Goal: Task Accomplishment & Management: Manage account settings

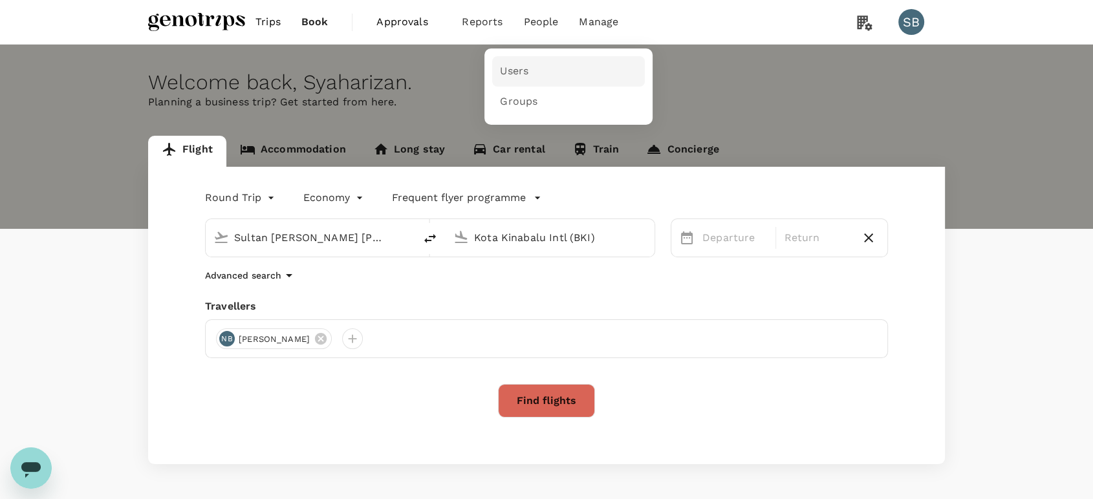
click at [528, 65] on link "Users" at bounding box center [568, 71] width 153 height 30
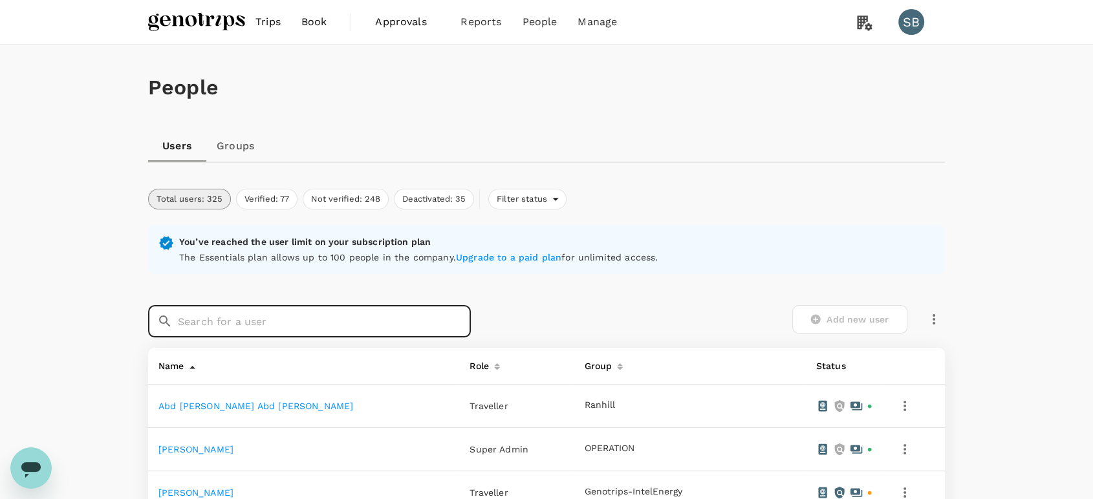
click at [224, 325] on input "text" at bounding box center [324, 321] width 293 height 32
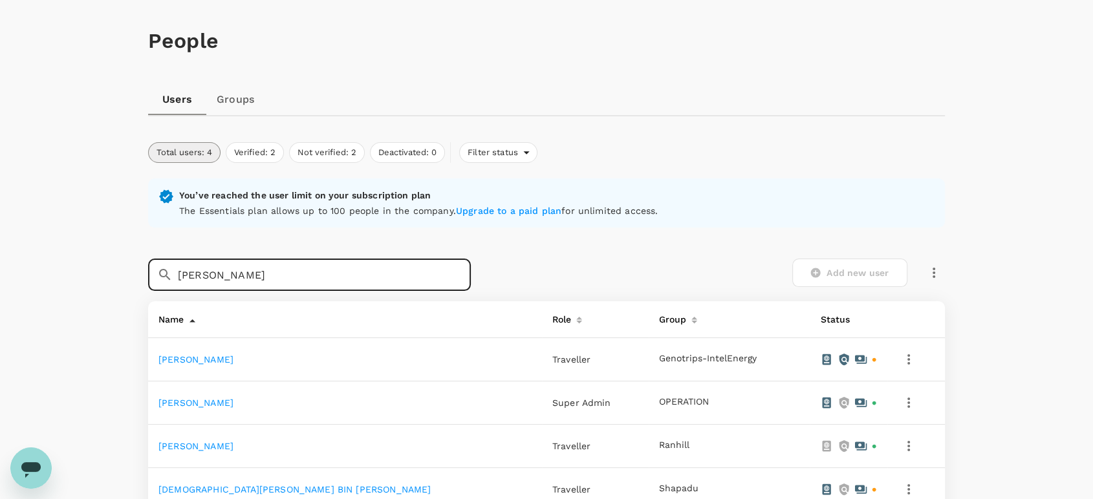
scroll to position [72, 0]
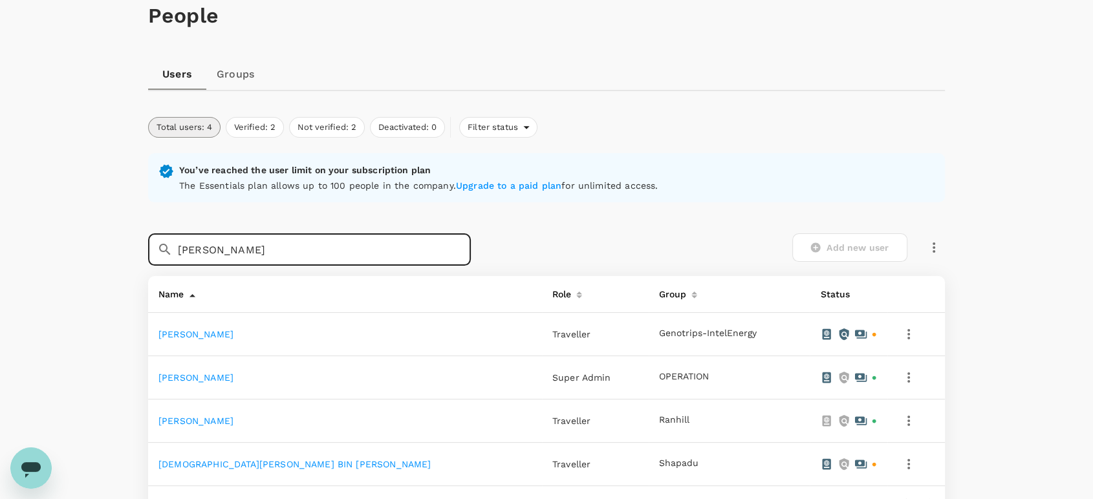
type input "[PERSON_NAME]"
click at [233, 334] on link "[PERSON_NAME]" at bounding box center [195, 334] width 75 height 10
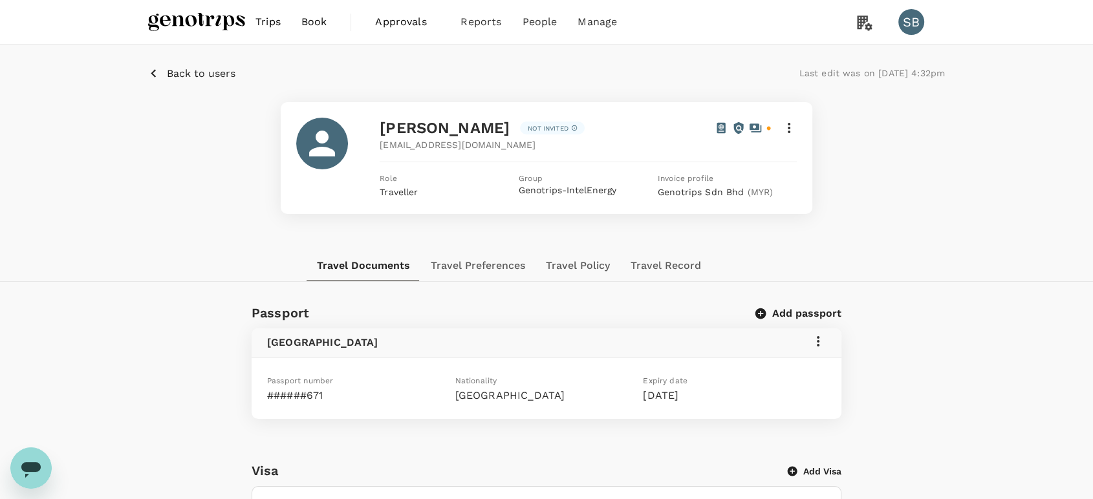
drag, startPoint x: 563, startPoint y: 131, endPoint x: 372, endPoint y: 119, distance: 190.5
click at [372, 119] on div "[PERSON_NAME] invited [EMAIL_ADDRESS][DOMAIN_NAME] Role Traveller Group Genotri…" at bounding box center [546, 158] width 500 height 81
copy span "[PERSON_NAME]"
click at [207, 81] on div "Back to users Last edit was on [DATE] 4:32pm" at bounding box center [546, 83] width 797 height 37
click at [204, 69] on span "Back to users" at bounding box center [201, 73] width 69 height 12
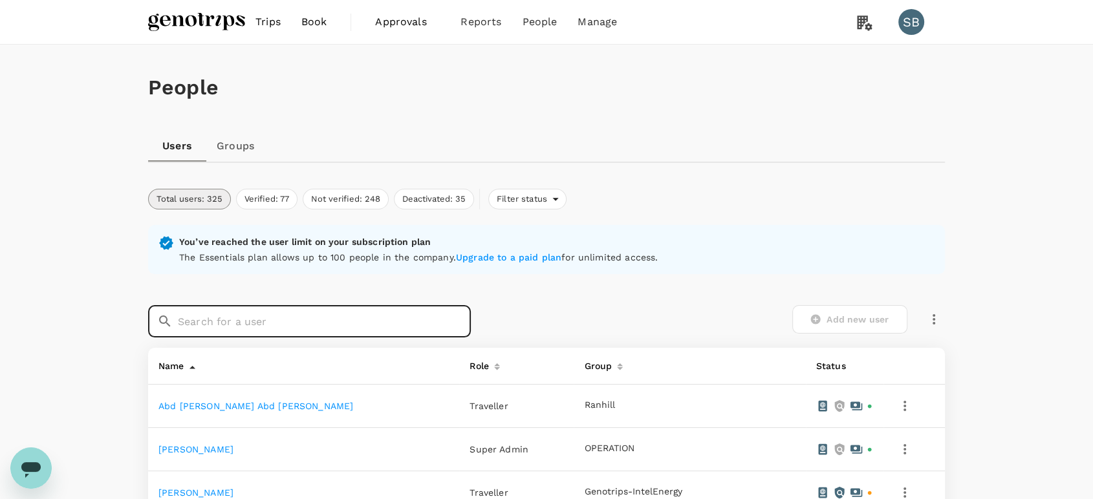
click at [241, 327] on input "text" at bounding box center [324, 321] width 293 height 32
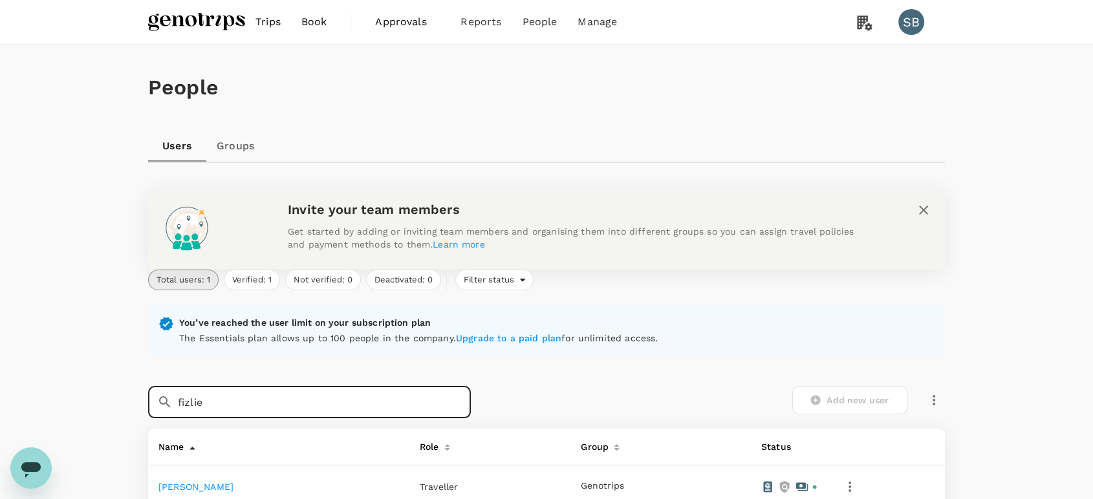
scroll to position [144, 0]
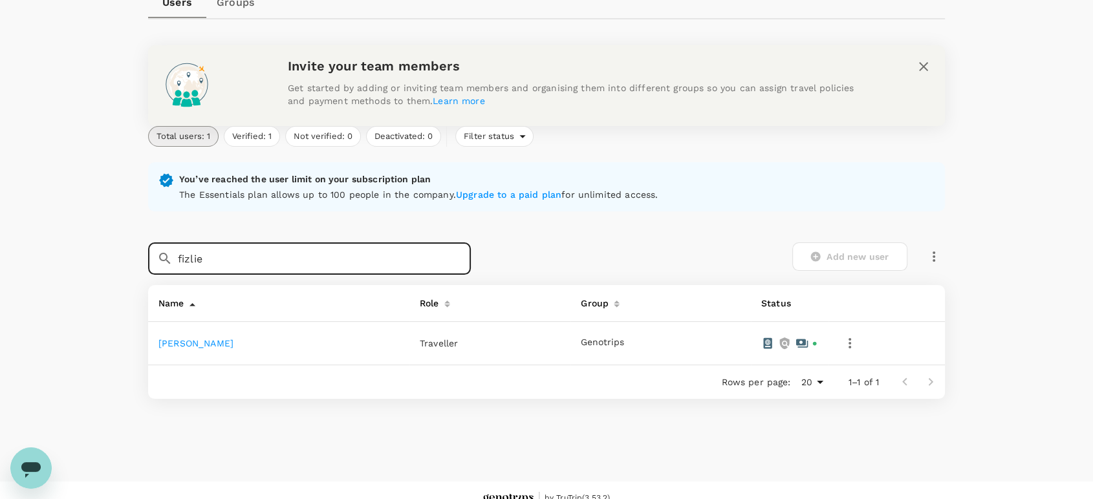
type input "fizlie"
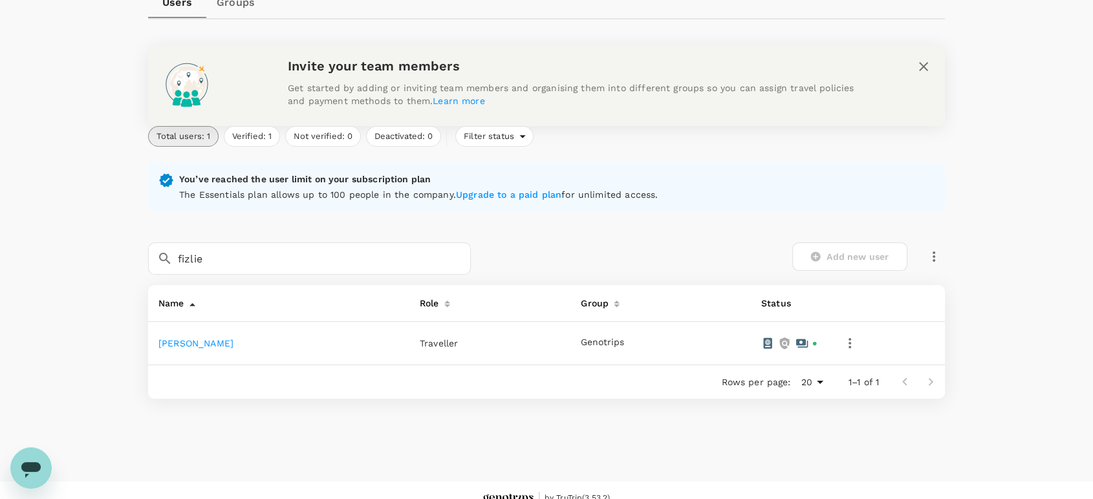
click at [251, 349] on td "[PERSON_NAME]" at bounding box center [278, 343] width 261 height 43
click at [233, 345] on link "[PERSON_NAME]" at bounding box center [195, 343] width 75 height 10
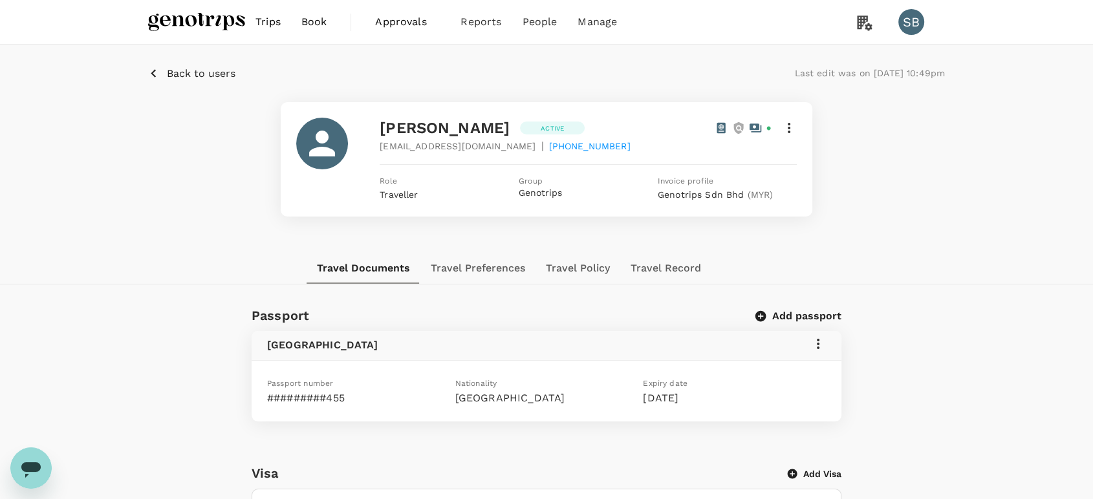
drag, startPoint x: 559, startPoint y: 130, endPoint x: 372, endPoint y: 124, distance: 186.3
click at [372, 124] on div "[PERSON_NAME] Active [EMAIL_ADDRESS][DOMAIN_NAME] | [PHONE_NUMBER] Role Travell…" at bounding box center [546, 159] width 500 height 83
copy span "[PERSON_NAME]"
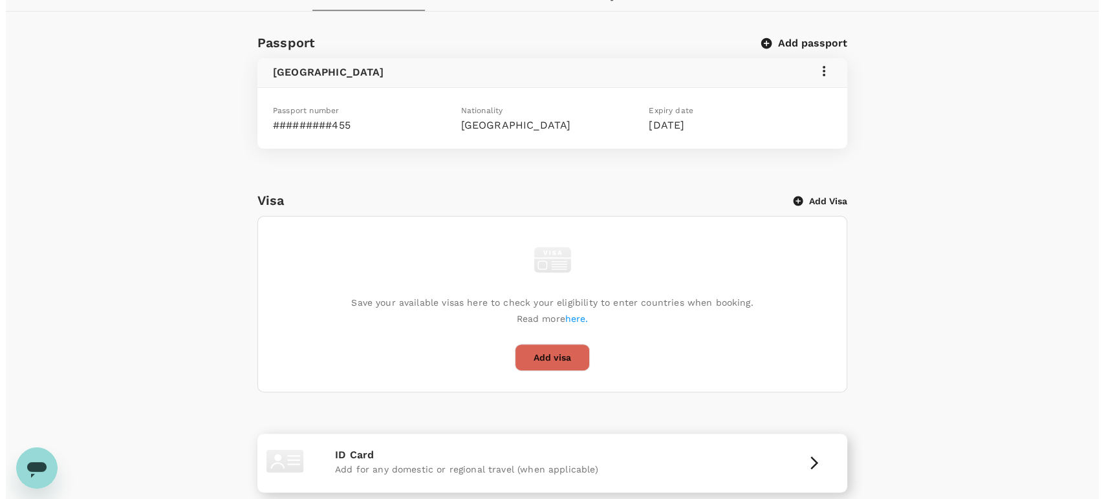
scroll to position [129, 0]
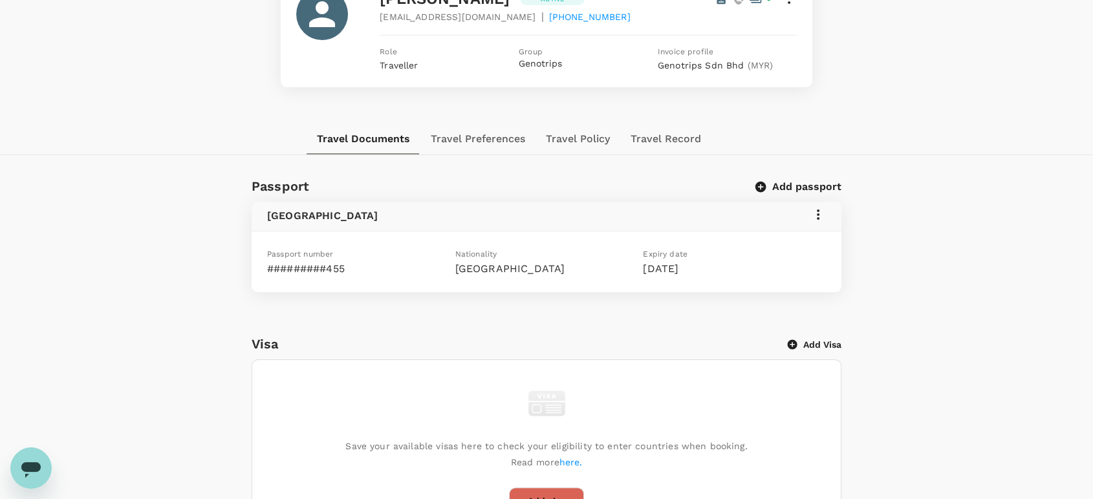
click at [811, 212] on icon at bounding box center [818, 215] width 16 height 16
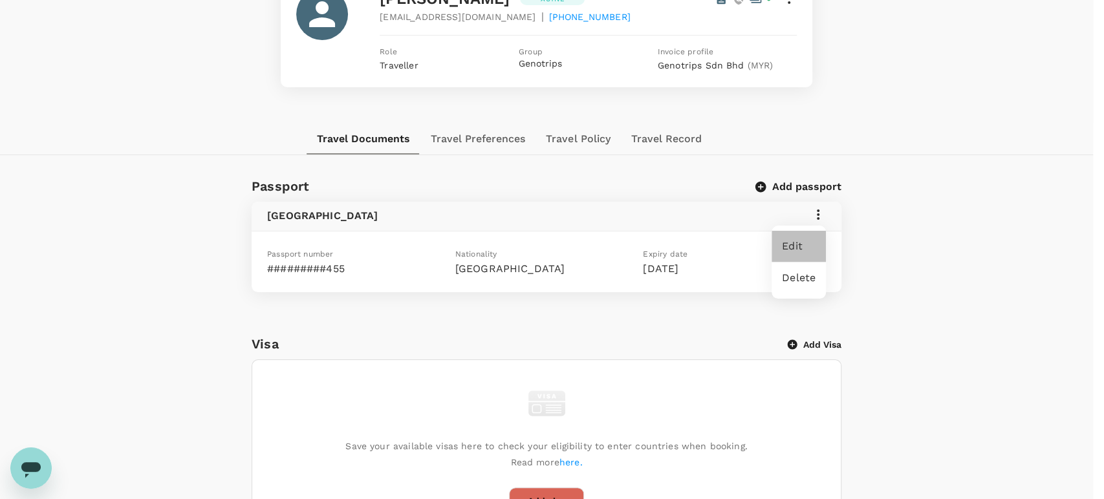
click at [794, 245] on span "Edit" at bounding box center [799, 247] width 34 height 16
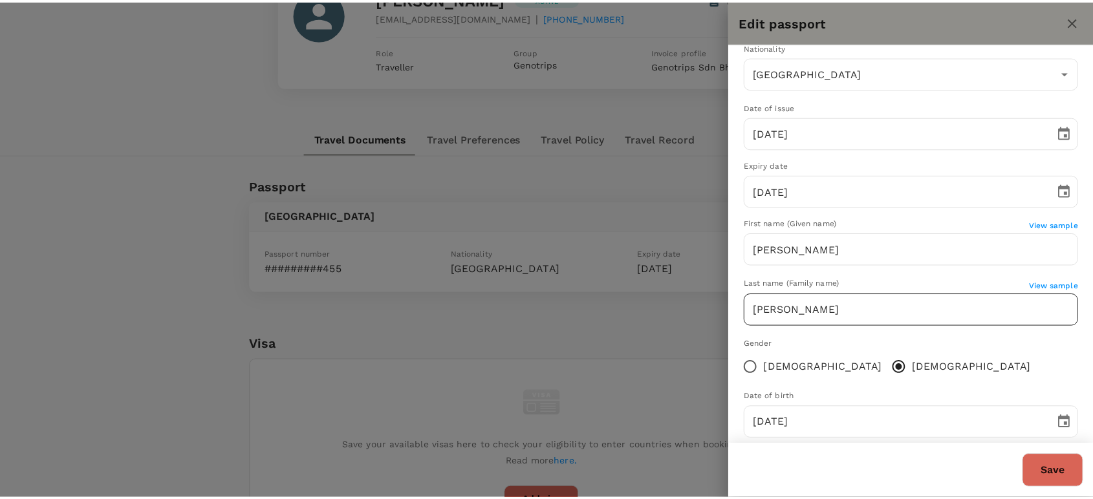
scroll to position [98, 0]
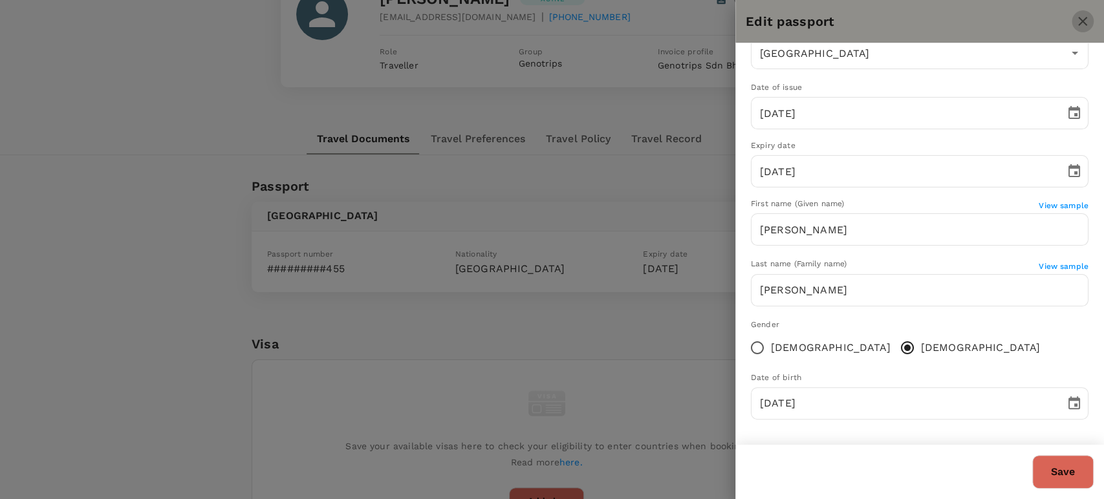
click at [1091, 14] on button "close" at bounding box center [1082, 21] width 22 height 22
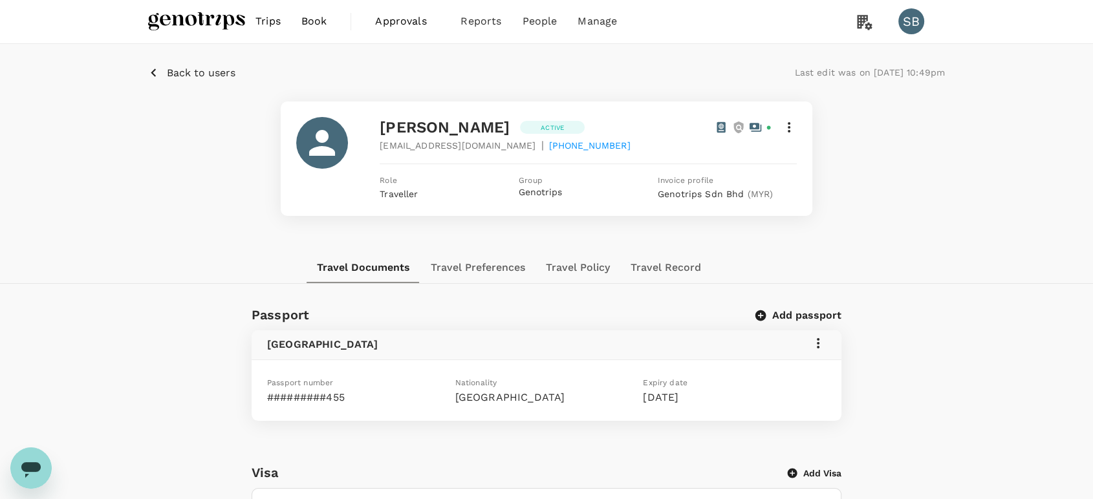
scroll to position [0, 0]
click at [167, 70] on span "Back to users" at bounding box center [201, 73] width 69 height 12
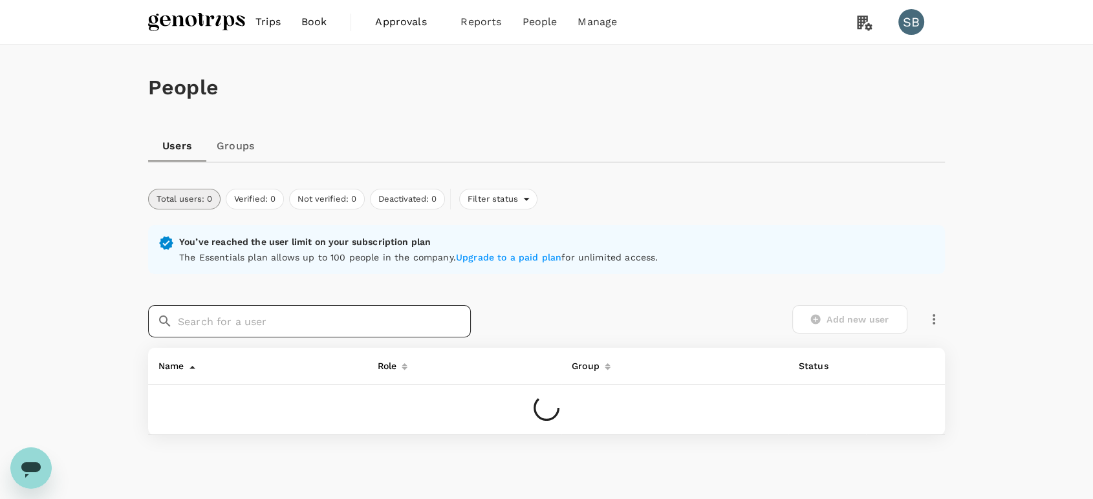
click at [197, 328] on input "text" at bounding box center [324, 321] width 293 height 32
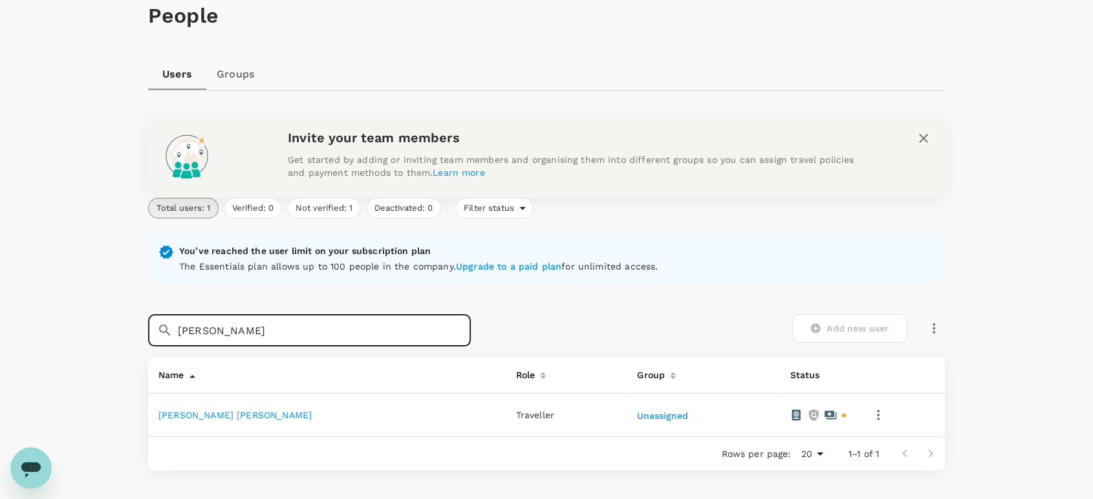
type input "[PERSON_NAME]"
click at [260, 412] on link "[PERSON_NAME] [PERSON_NAME]" at bounding box center [234, 415] width 153 height 10
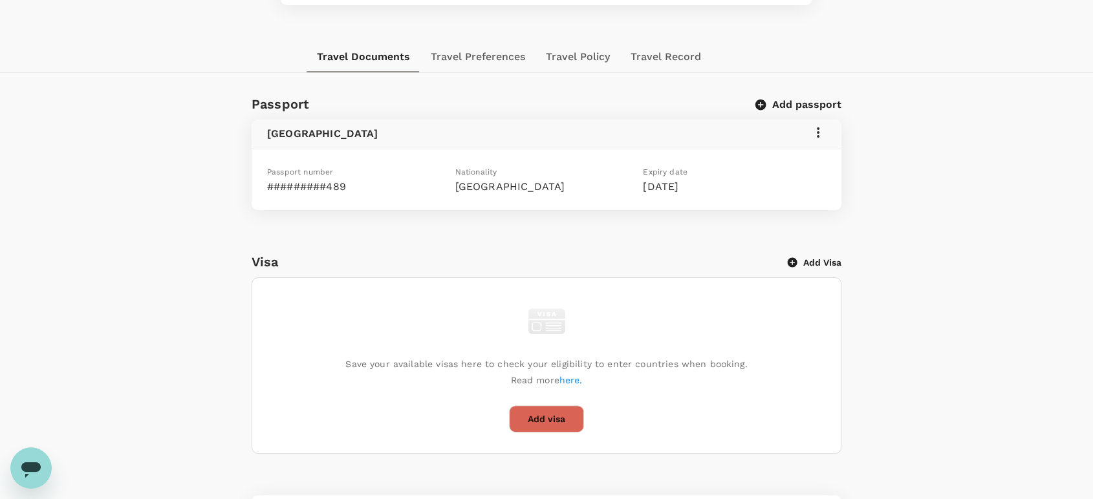
scroll to position [199, 0]
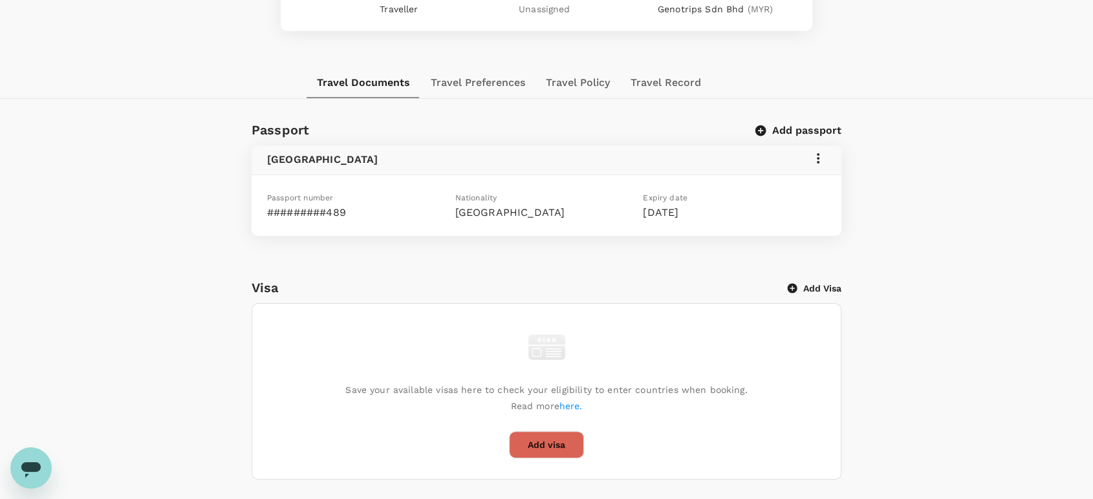
click at [819, 151] on icon at bounding box center [818, 159] width 16 height 16
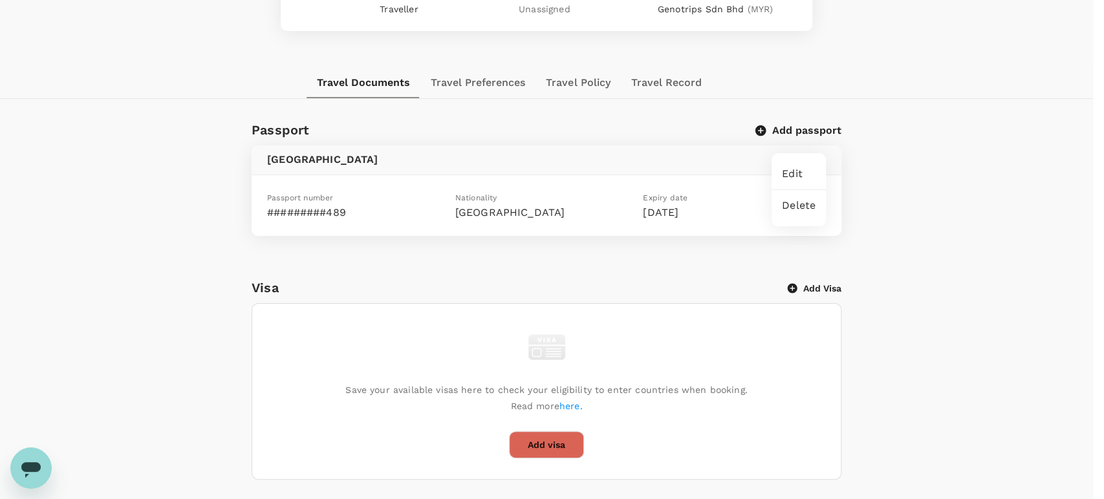
click at [808, 175] on span "Edit" at bounding box center [799, 174] width 34 height 16
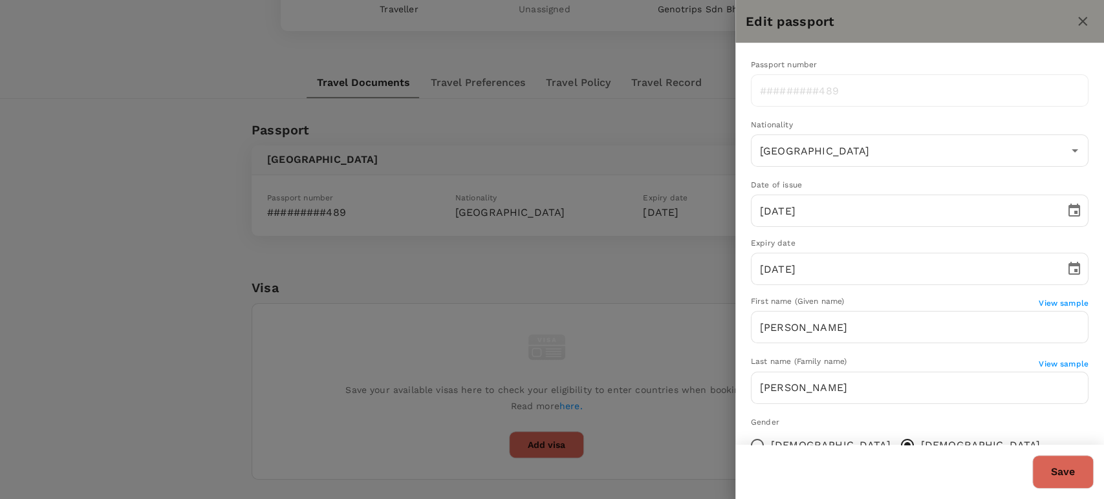
type input "[PERSON_NAME]"
type input "[PERSON_NAME] [PERSON_NAME]"
type input "[DATE]"
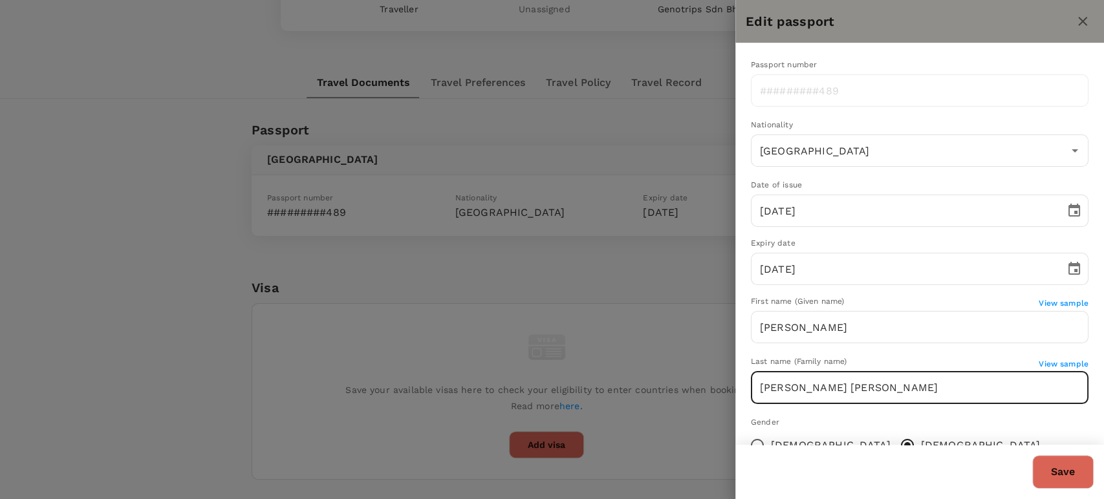
drag, startPoint x: 838, startPoint y: 389, endPoint x: 757, endPoint y: 386, distance: 81.5
click at [757, 386] on input "[PERSON_NAME] [PERSON_NAME]" at bounding box center [920, 388] width 338 height 32
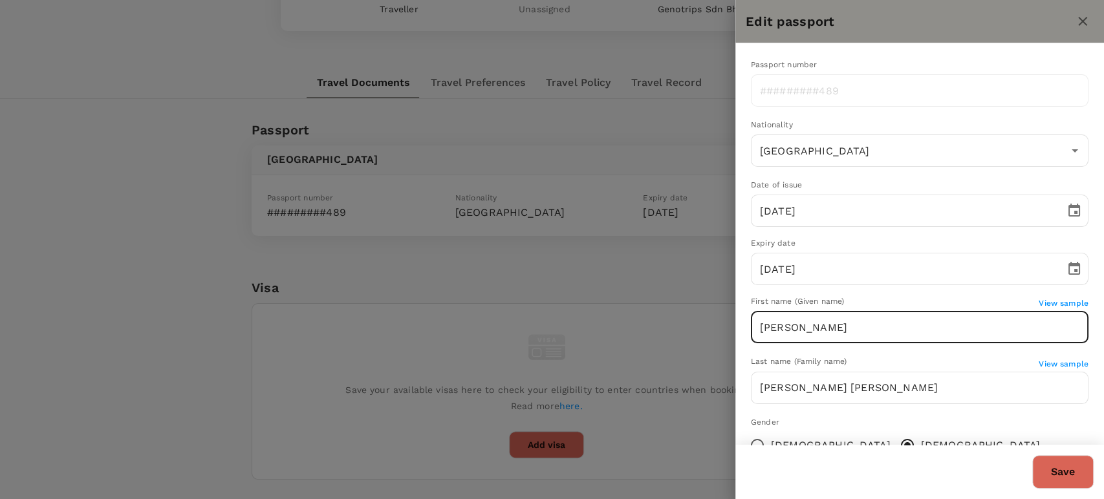
drag, startPoint x: 815, startPoint y: 328, endPoint x: 744, endPoint y: 325, distance: 71.2
click at [744, 325] on div "Passport number ​ Nationality [DEMOGRAPHIC_DATA] ​ Date of issue [DATE] ​ Expir…" at bounding box center [919, 293] width 369 height 500
click at [1088, 19] on icon "close" at bounding box center [1083, 22] width 16 height 16
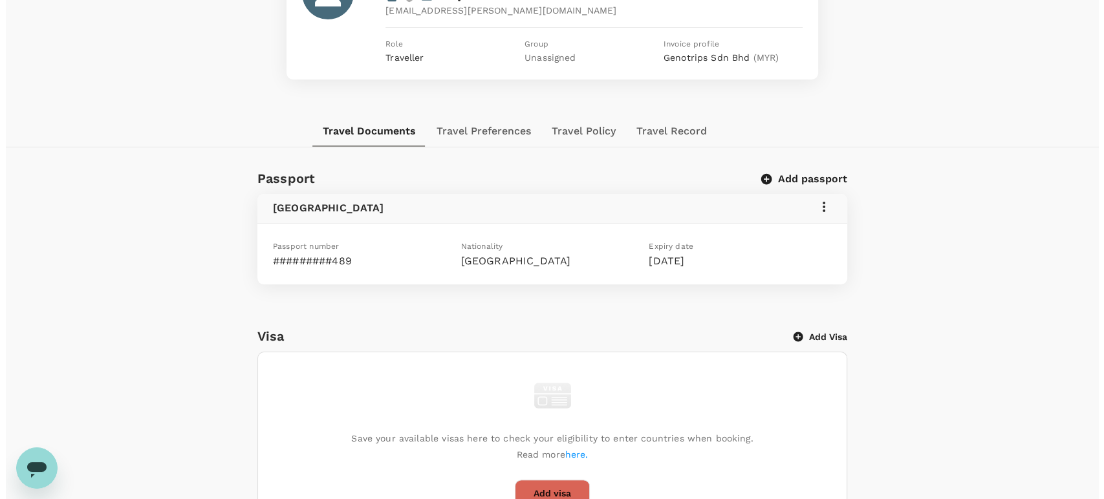
scroll to position [0, 0]
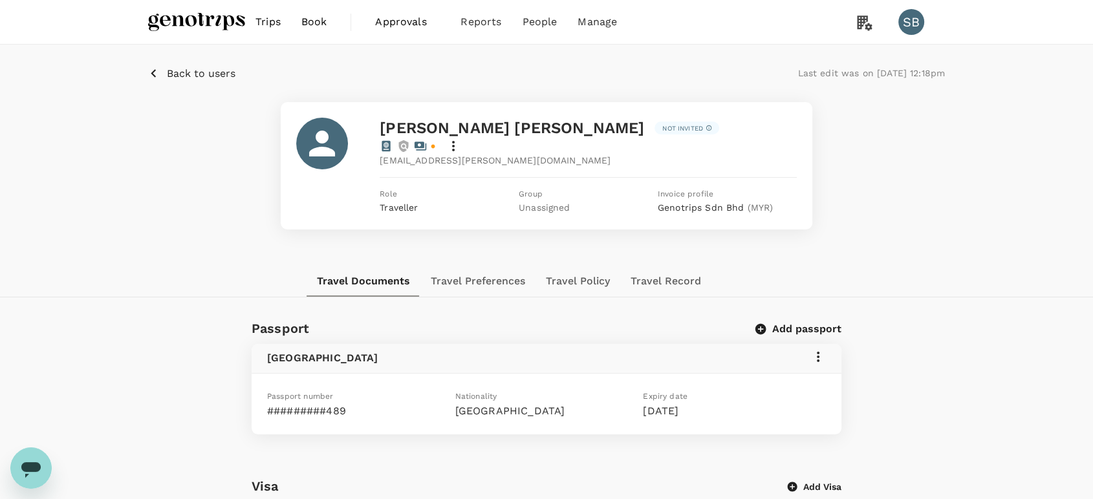
click at [174, 72] on span "Back to users" at bounding box center [201, 73] width 69 height 12
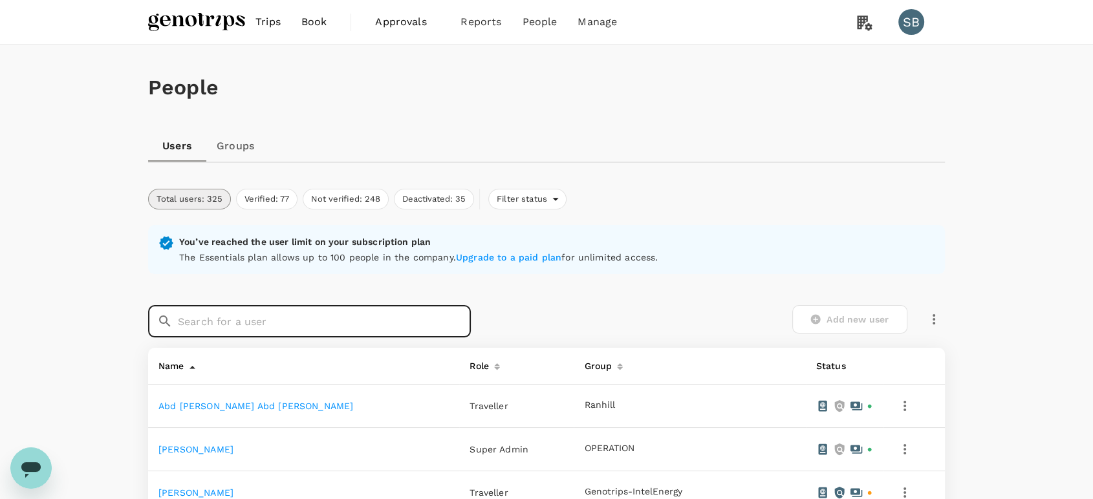
click at [218, 321] on input "text" at bounding box center [324, 321] width 293 height 32
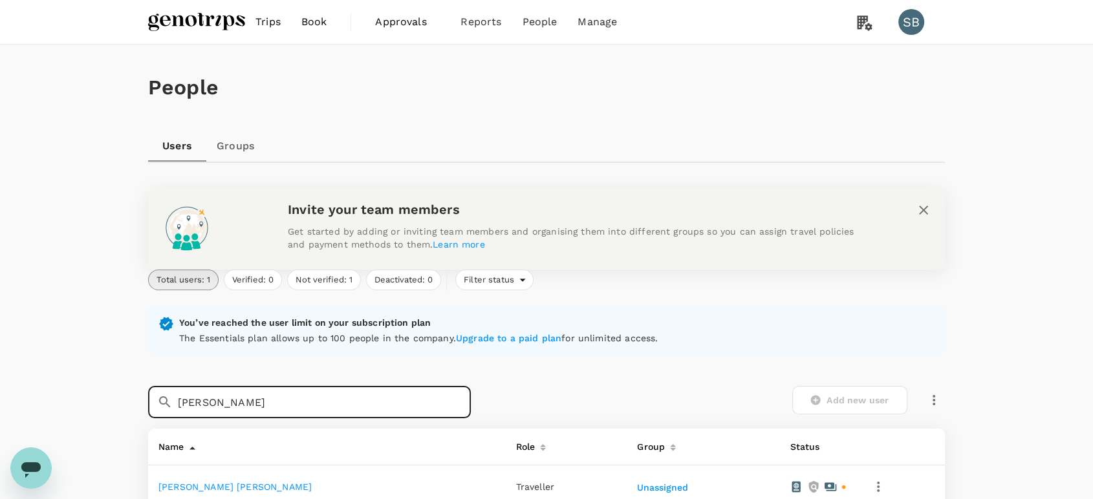
type input "[PERSON_NAME]"
click at [243, 484] on link "[PERSON_NAME] [PERSON_NAME]" at bounding box center [234, 487] width 153 height 10
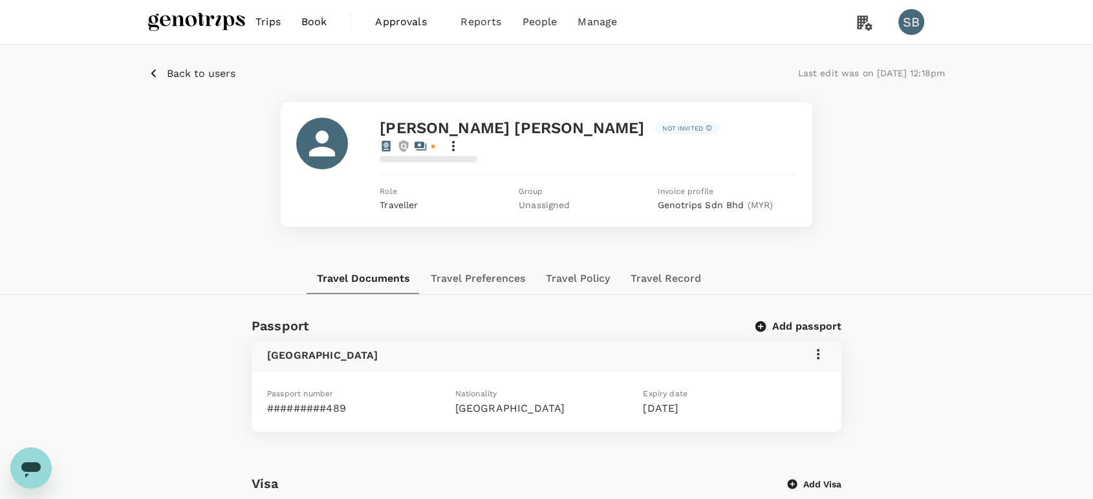
click at [815, 347] on icon at bounding box center [818, 355] width 16 height 16
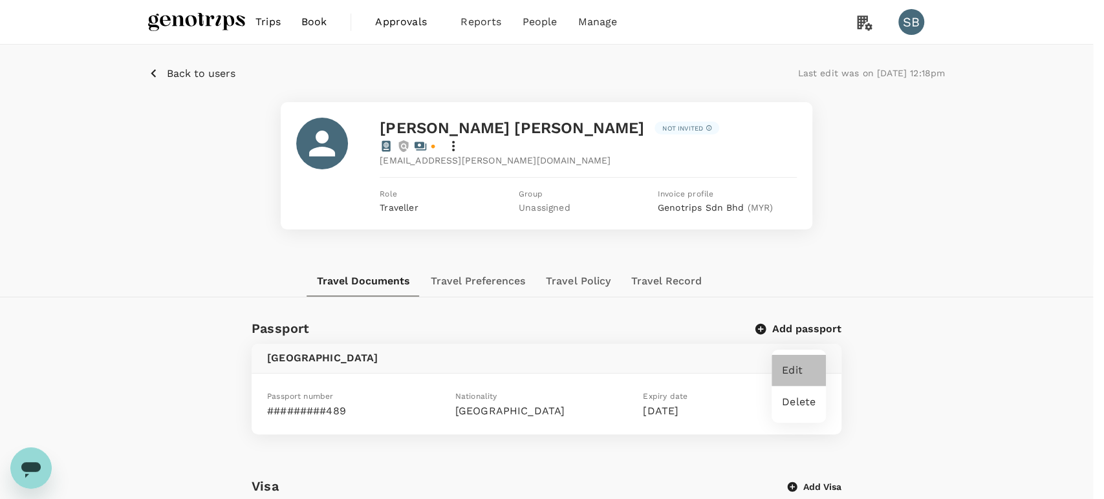
click at [801, 369] on span "Edit" at bounding box center [799, 371] width 34 height 16
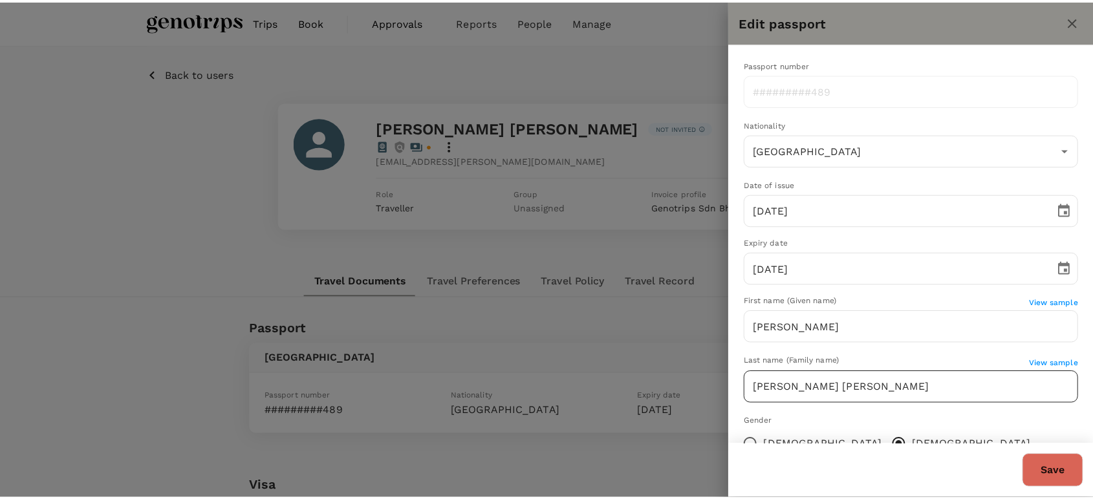
scroll to position [98, 0]
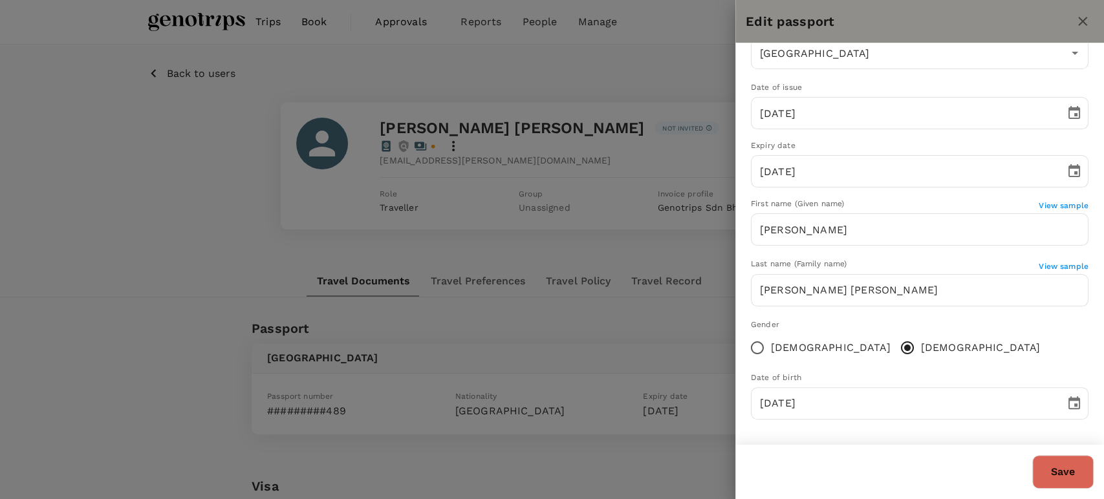
click at [1081, 23] on icon "close" at bounding box center [1083, 22] width 16 height 16
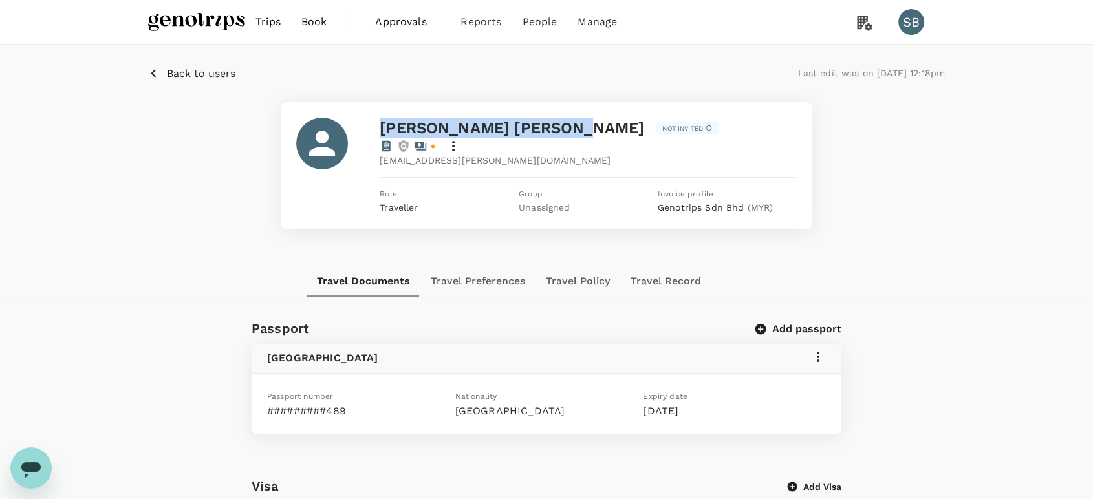
drag, startPoint x: 568, startPoint y: 127, endPoint x: 383, endPoint y: 133, distance: 185.7
click at [383, 133] on span "[PERSON_NAME] [PERSON_NAME]" at bounding box center [512, 128] width 264 height 18
copy span "[PERSON_NAME] [PERSON_NAME]"
click at [188, 21] on img at bounding box center [196, 22] width 97 height 28
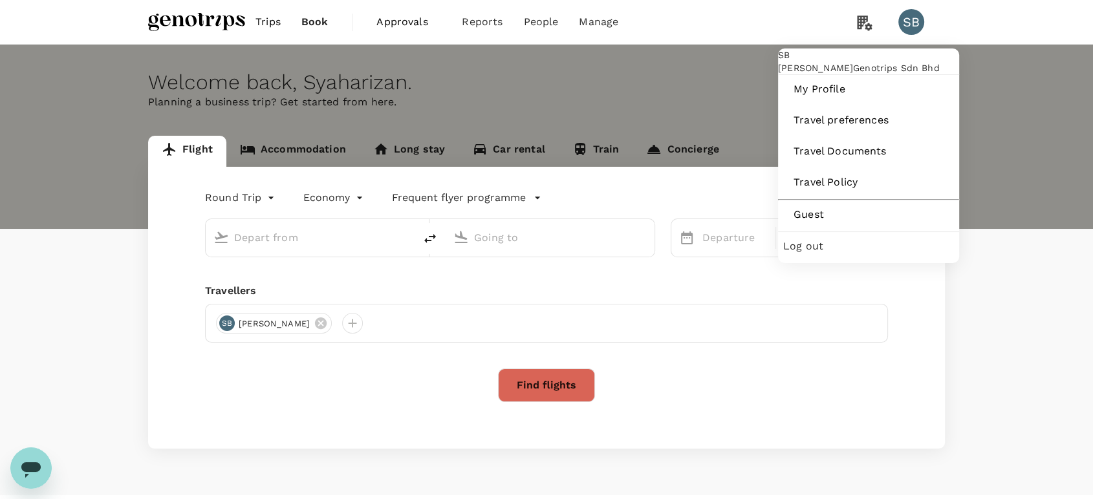
click at [863, 254] on span "Log out" at bounding box center [868, 247] width 171 height 16
type input "Sultan [PERSON_NAME] [PERSON_NAME] (SZB)"
type input "Kota Kinabalu Intl (BKI)"
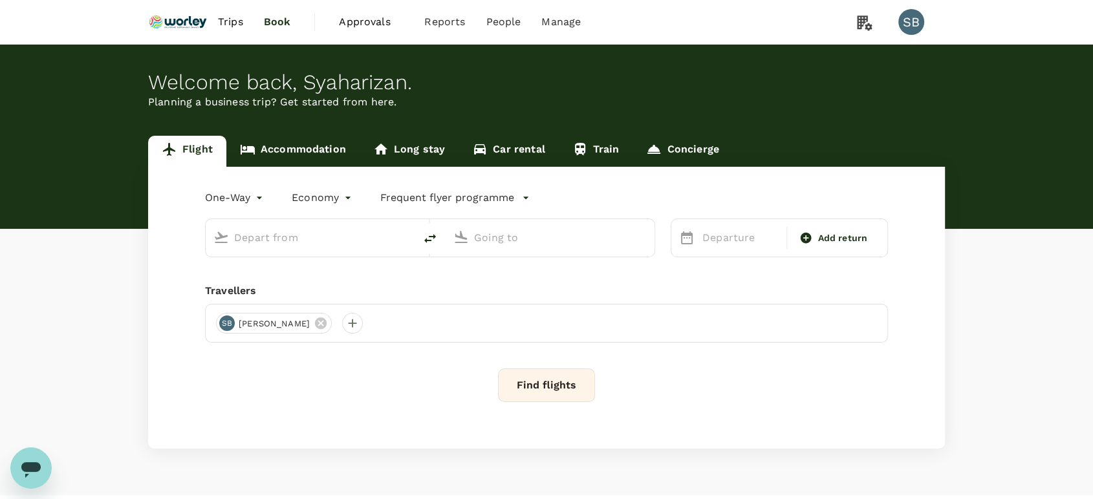
type input "Miri Intl (MYY)"
type input "Kuala Lumpur Intl (KUL)"
